Goal: Information Seeking & Learning: Find contact information

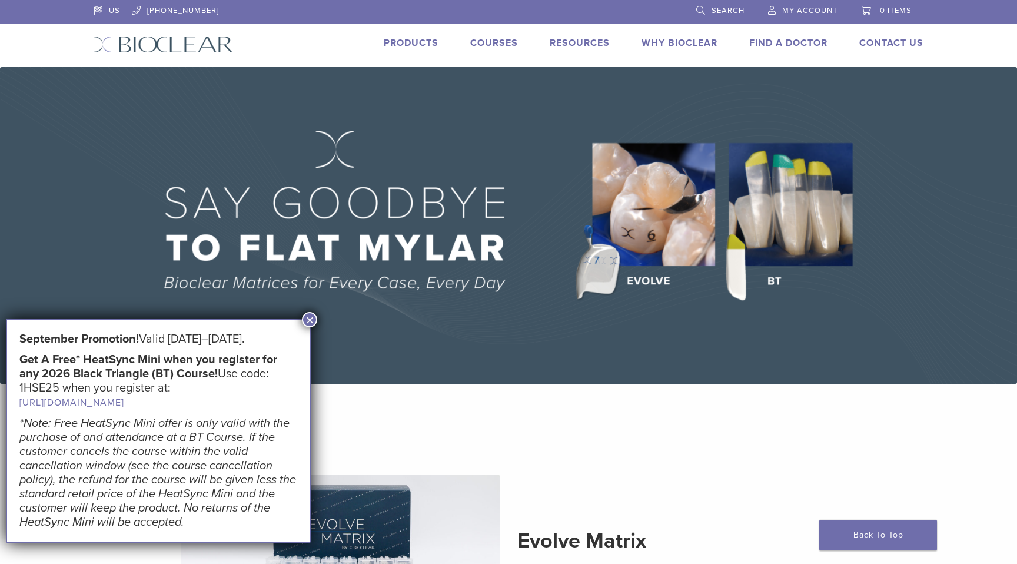
click at [316, 318] on button "×" at bounding box center [309, 319] width 15 height 15
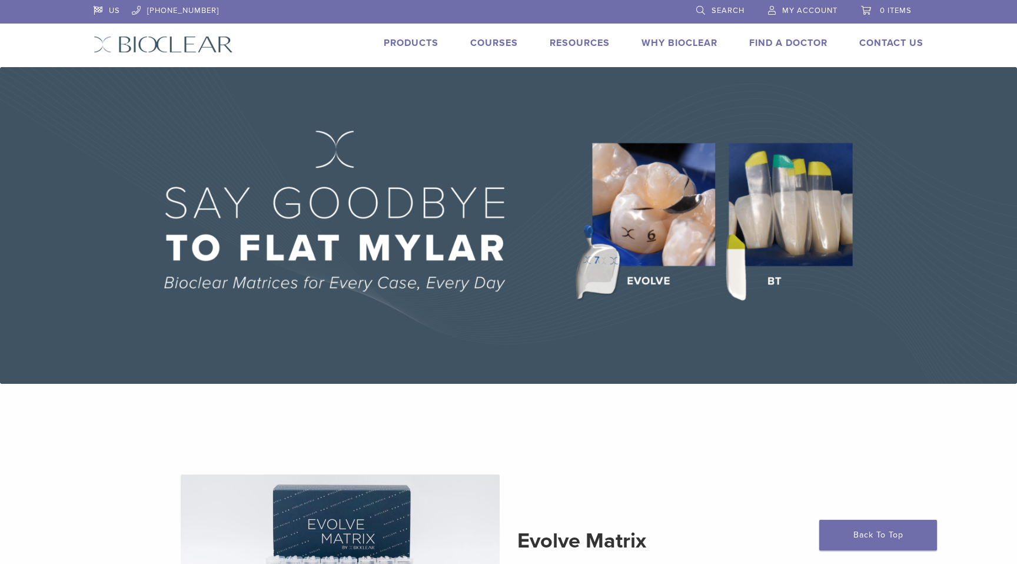
click at [748, 30] on div "US 1.855.712.5327 Search My Account 0 items Cart No products in the cart. Back …" at bounding box center [508, 33] width 847 height 67
click at [753, 40] on link "Find A Doctor" at bounding box center [788, 43] width 78 height 12
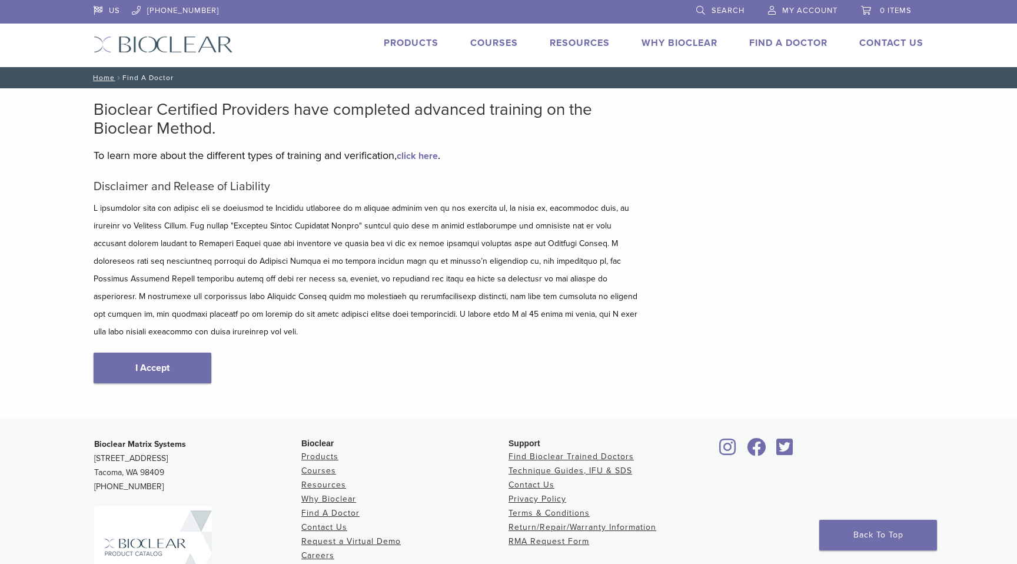
type input "*****"
click at [191, 353] on link "I Accept" at bounding box center [153, 368] width 118 height 31
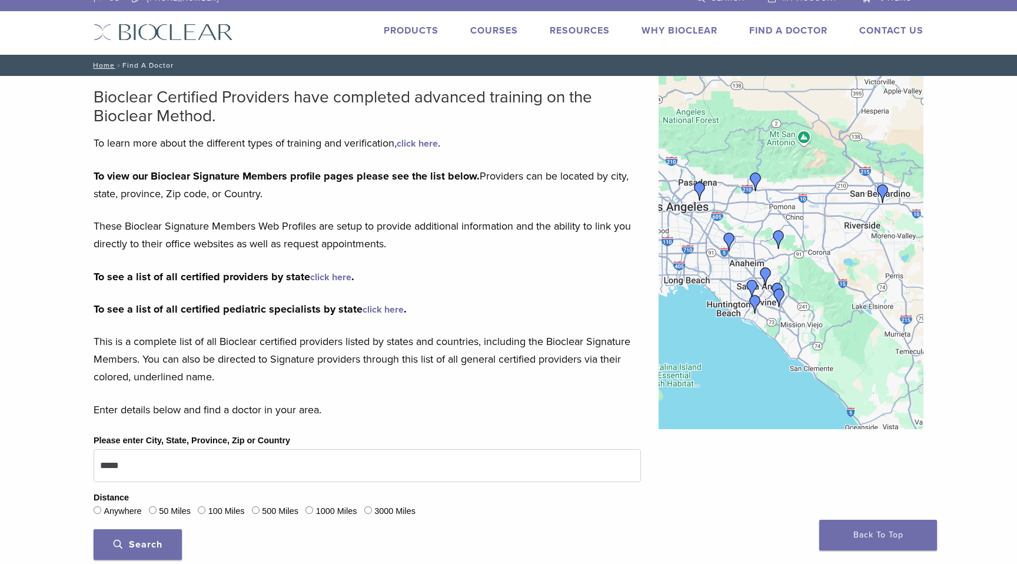
scroll to position [32, 0]
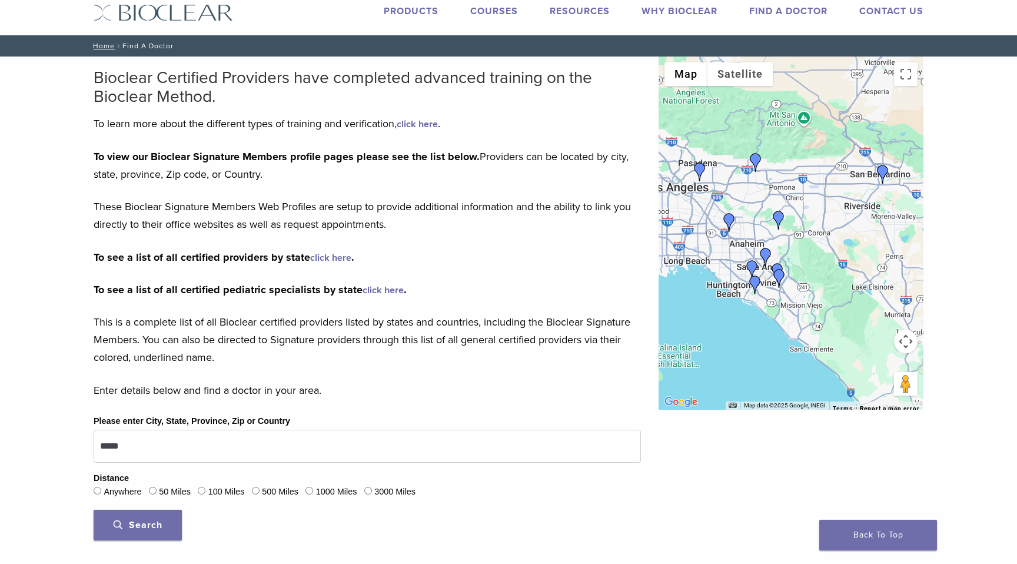
click at [783, 254] on div at bounding box center [791, 232] width 265 height 353
click at [782, 254] on div at bounding box center [791, 232] width 265 height 353
click at [908, 72] on button "Toggle fullscreen view" at bounding box center [906, 74] width 24 height 24
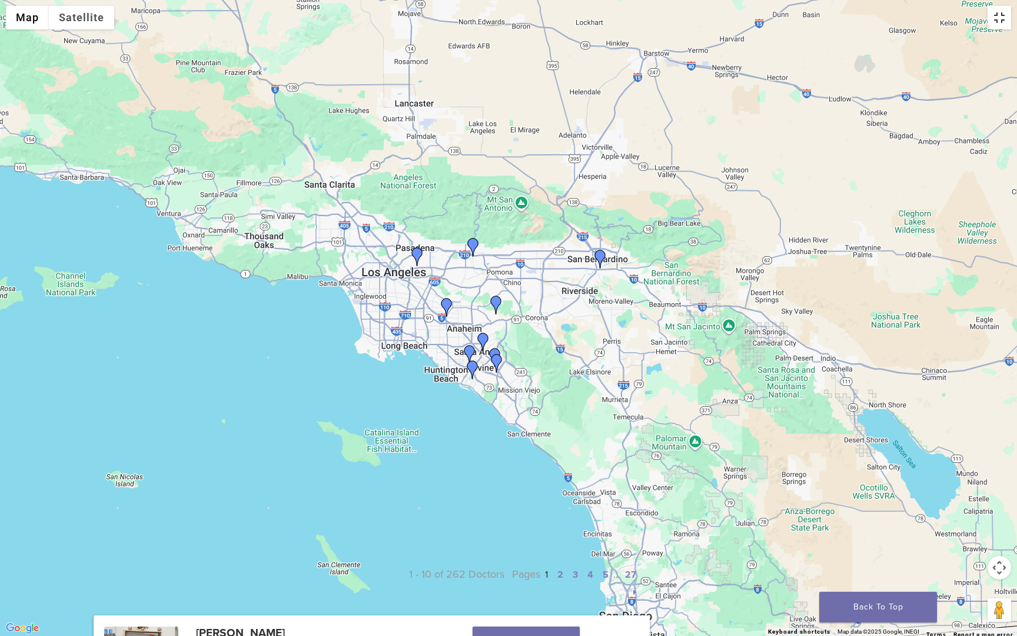
click at [1002, 16] on button "Toggle fullscreen view" at bounding box center [1000, 18] width 24 height 24
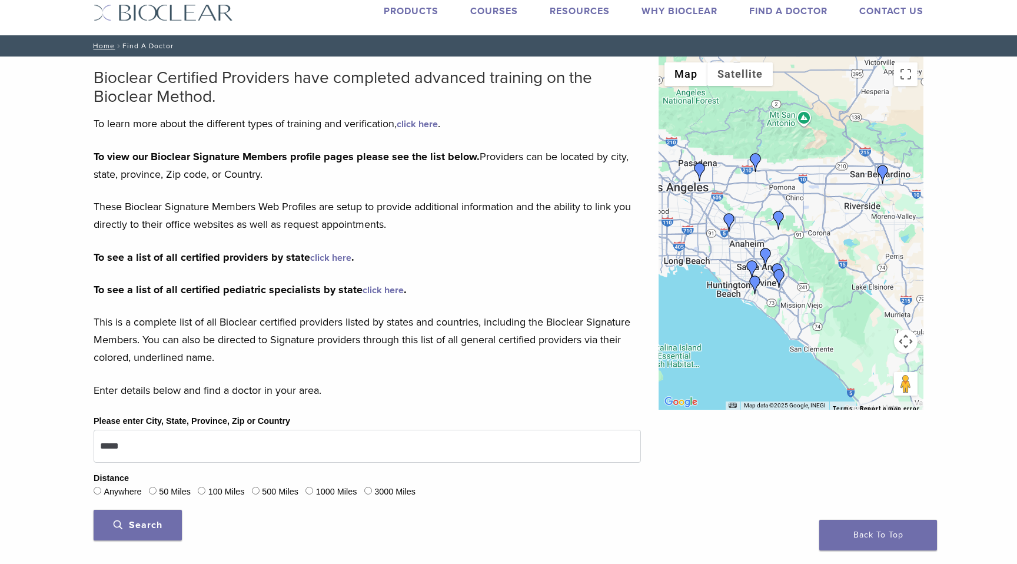
click at [905, 348] on button "Map camera controls" at bounding box center [906, 342] width 24 height 24
click at [874, 305] on button "Zoom in" at bounding box center [877, 312] width 24 height 24
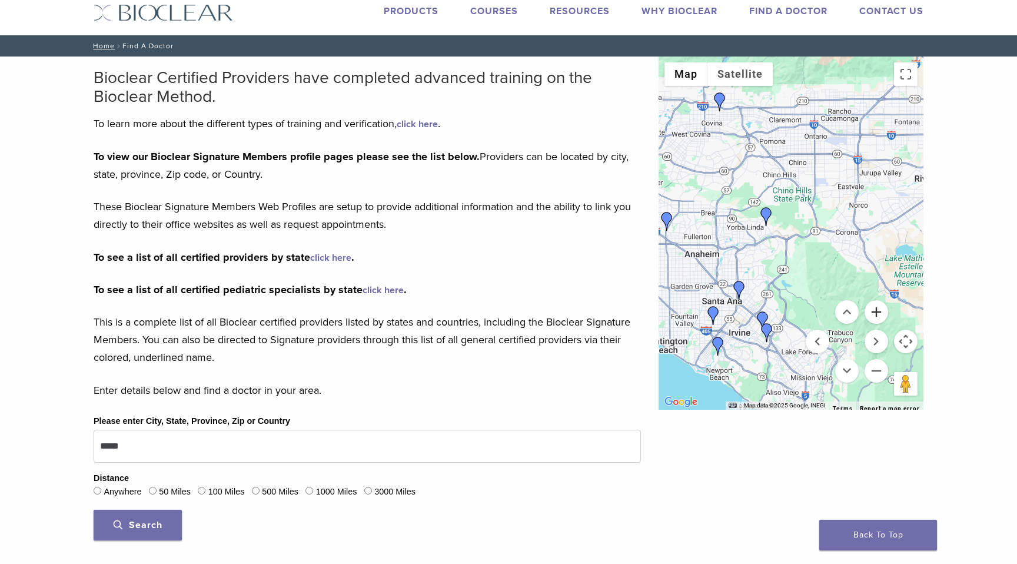
click at [875, 306] on button "Zoom in" at bounding box center [877, 312] width 24 height 24
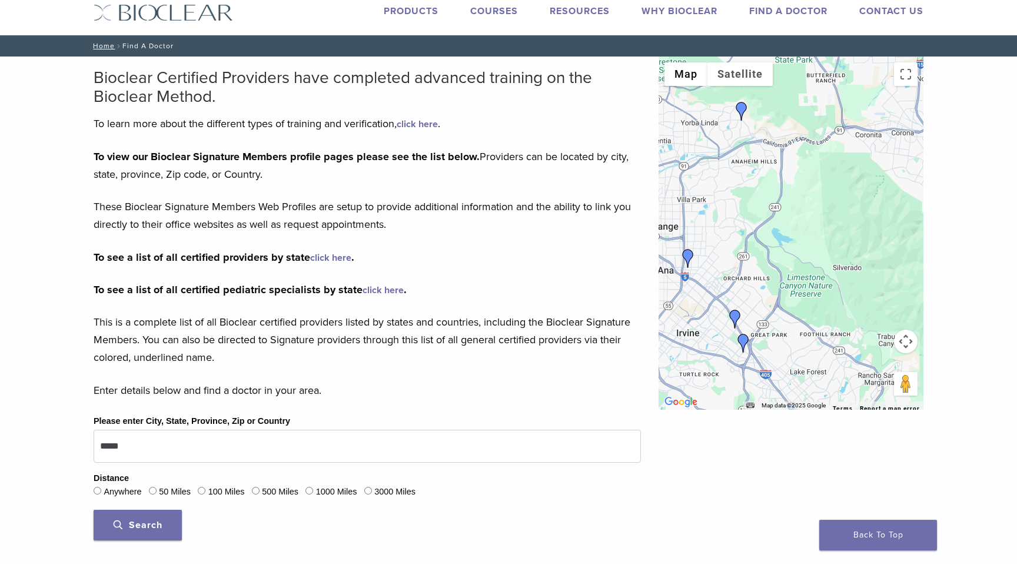
drag, startPoint x: 785, startPoint y: 308, endPoint x: 785, endPoint y: 207, distance: 100.6
click at [785, 207] on div at bounding box center [791, 232] width 265 height 353
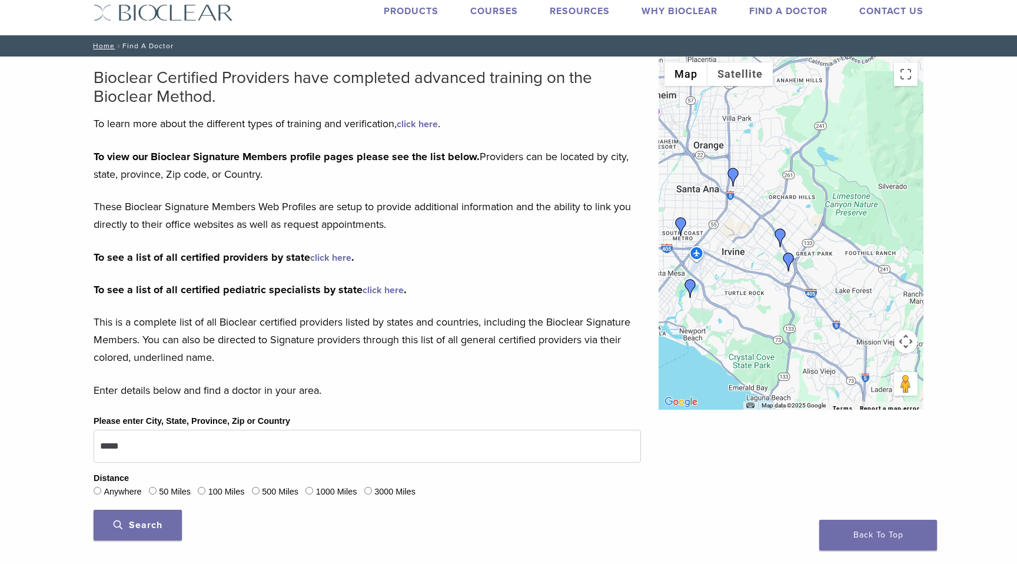
drag, startPoint x: 741, startPoint y: 237, endPoint x: 794, endPoint y: 137, distance: 113.7
click at [794, 137] on div at bounding box center [791, 232] width 265 height 353
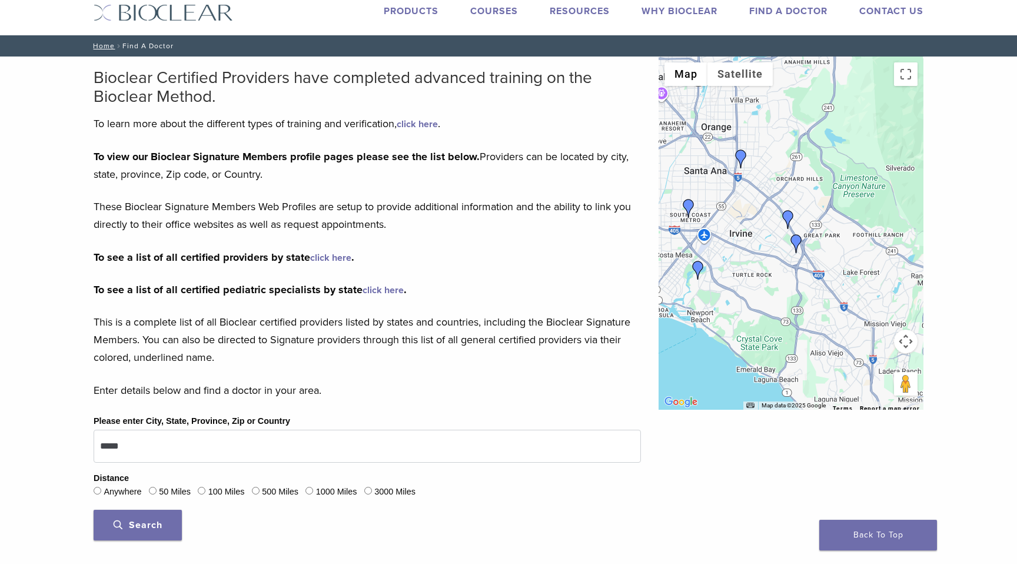
click at [785, 211] on img "Dr. Frank Raymer" at bounding box center [788, 219] width 19 height 19
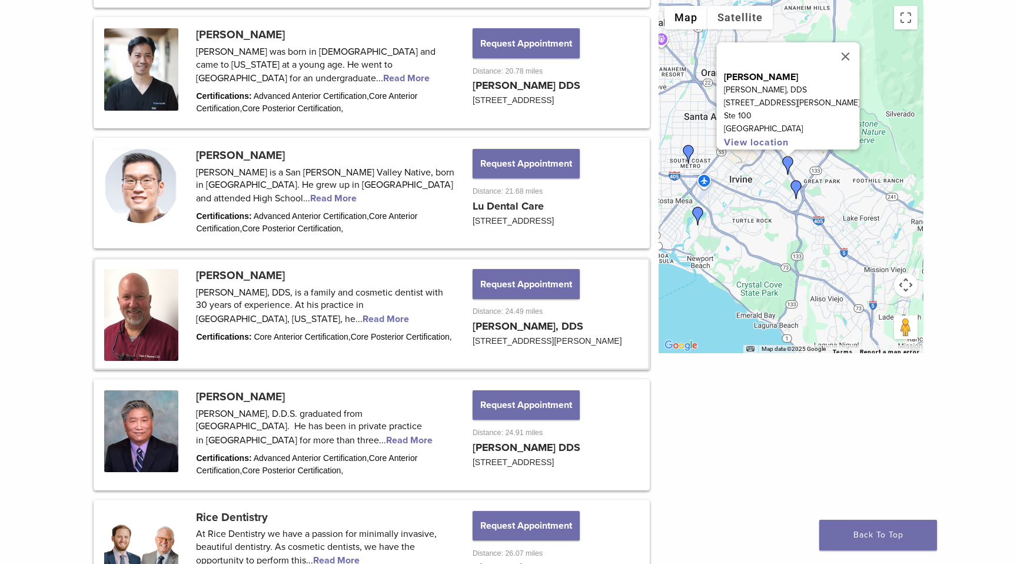
scroll to position [1272, 0]
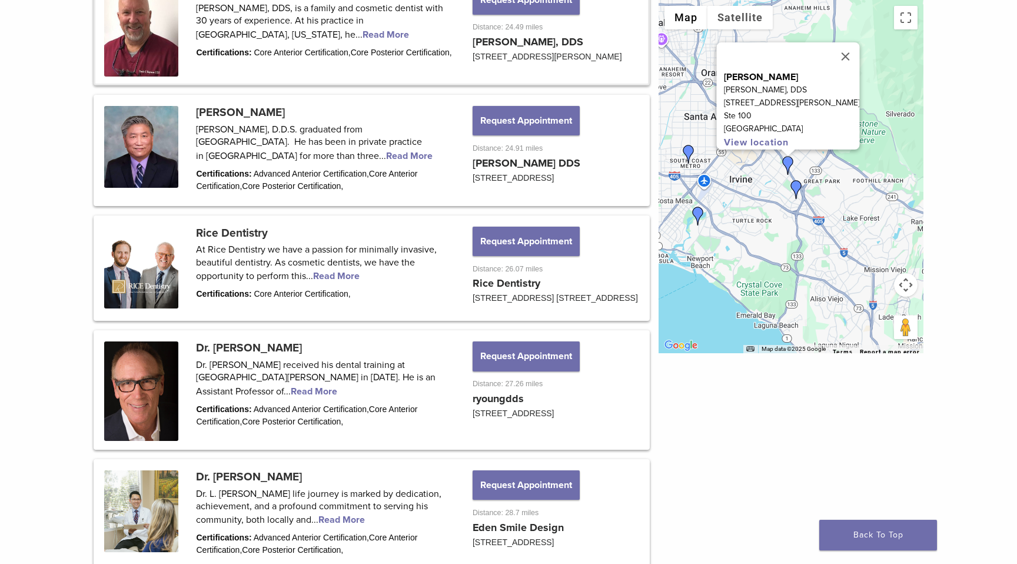
click at [796, 187] on img "Rice Dentistry" at bounding box center [796, 189] width 19 height 19
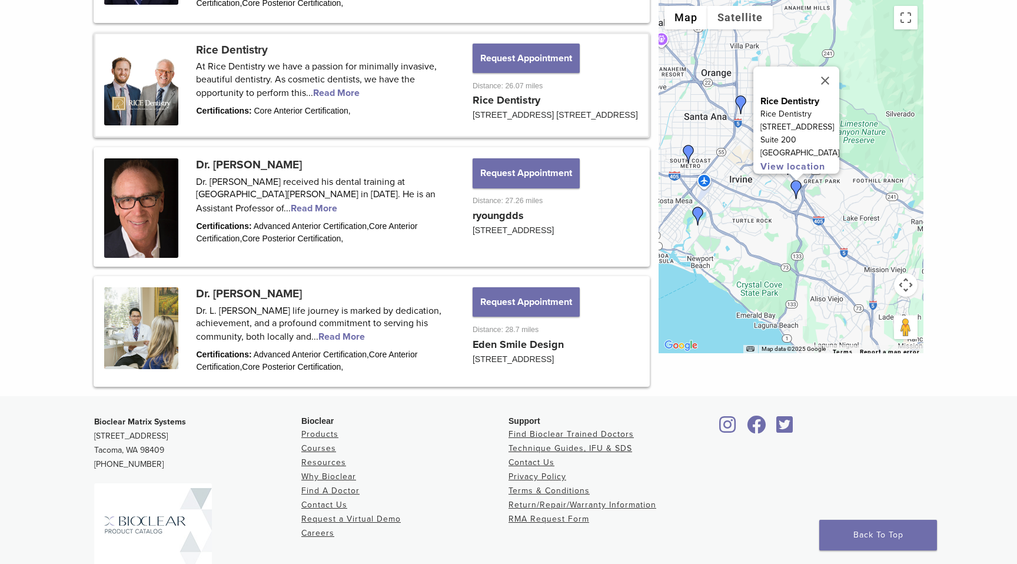
scroll to position [1521, 0]
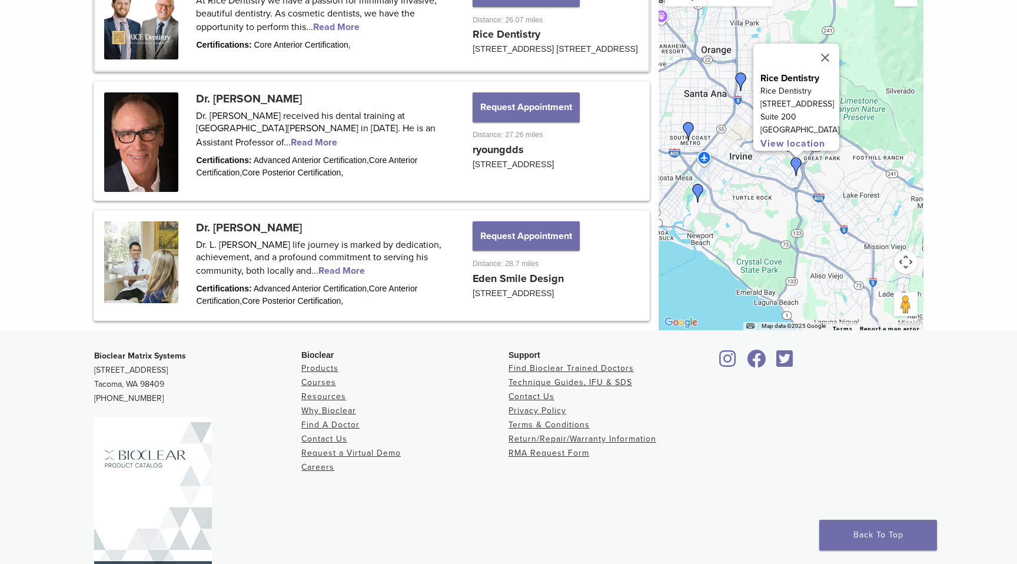
click at [693, 202] on img "Dr. James Chau" at bounding box center [698, 193] width 19 height 19
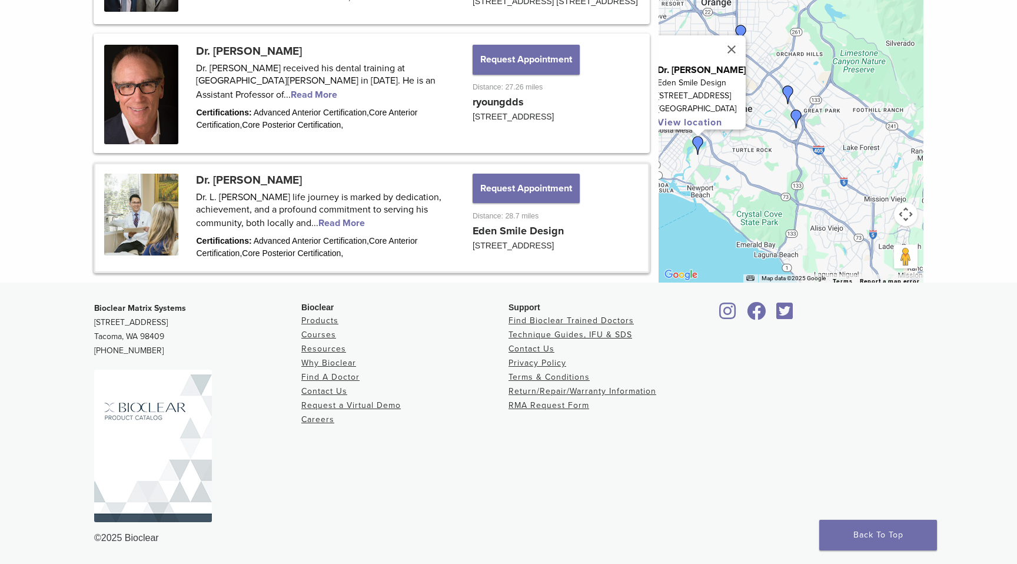
scroll to position [1633, 0]
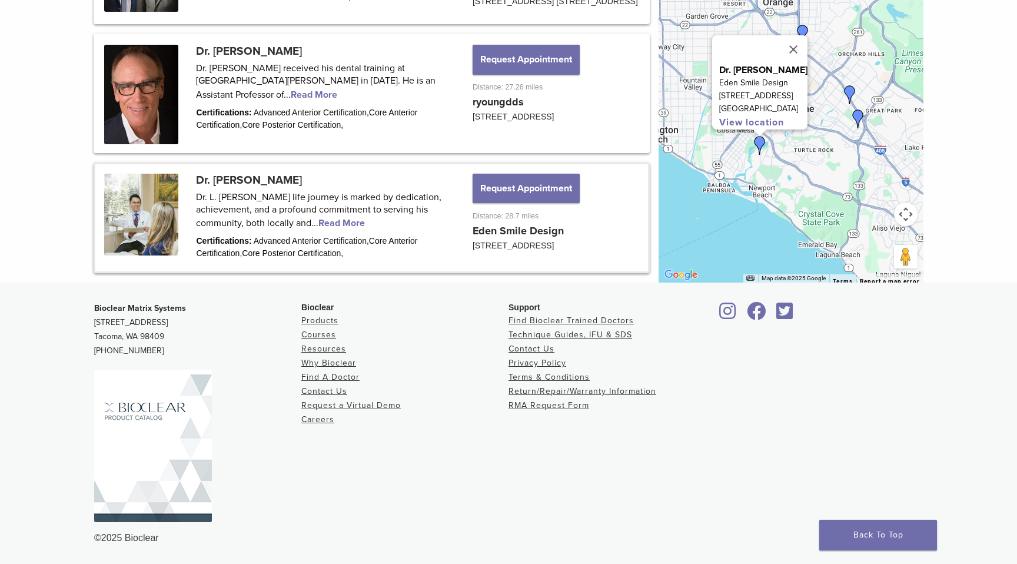
click at [354, 217] on link at bounding box center [371, 217] width 553 height 107
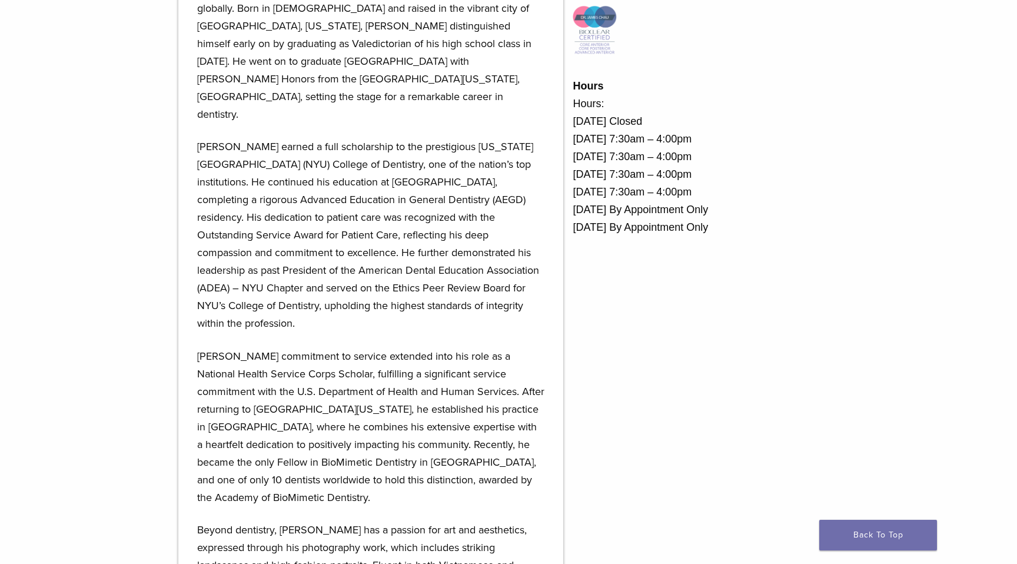
scroll to position [614, 0]
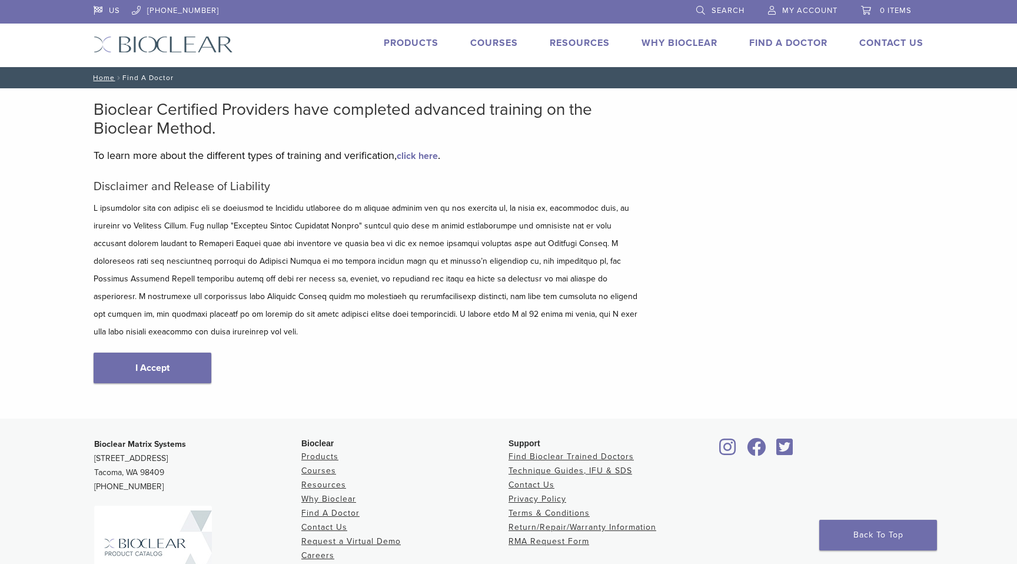
scroll to position [118, 0]
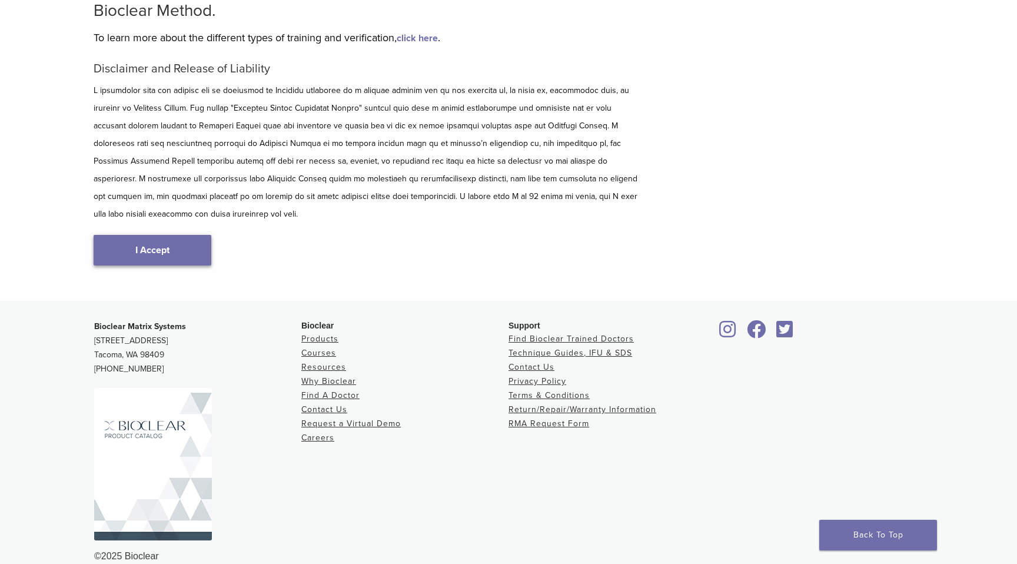
click at [167, 235] on link "I Accept" at bounding box center [153, 250] width 118 height 31
